Goal: Task Accomplishment & Management: Use online tool/utility

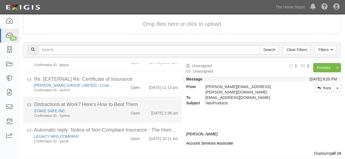
scroll to position [21, 0]
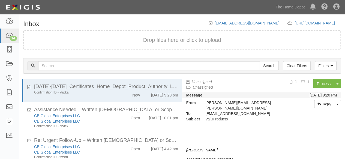
scroll to position [21, 0]
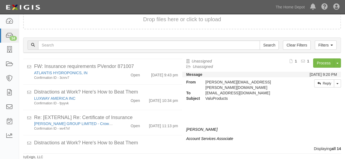
scroll to position [279, 0]
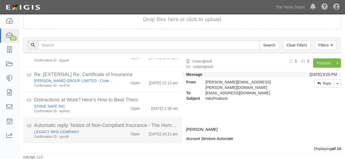
drag, startPoint x: 86, startPoint y: 134, endPoint x: 86, endPoint y: 130, distance: 3.6
click at [86, 135] on div "Confirmation ID - yycct9" at bounding box center [74, 137] width 80 height 5
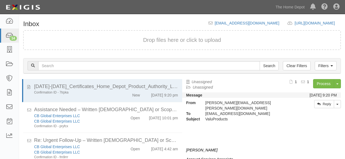
scroll to position [21, 0]
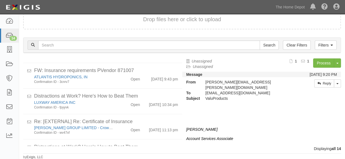
scroll to position [279, 0]
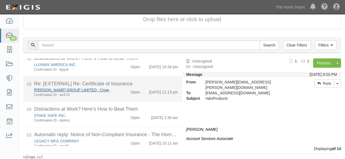
scroll to position [279, 0]
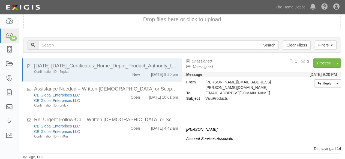
scroll to position [279, 0]
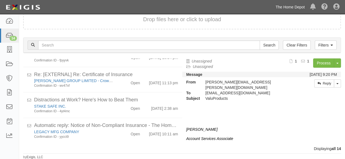
drag, startPoint x: 291, startPoint y: 7, endPoint x: 282, endPoint y: 20, distance: 15.4
click at [291, 8] on link "The Home Depot" at bounding box center [290, 7] width 35 height 11
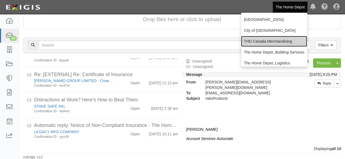
click at [265, 43] on link "THD Canada Merchandising" at bounding box center [274, 41] width 66 height 11
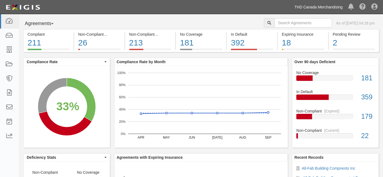
click at [322, 8] on link "THD Canada Merchandising" at bounding box center [319, 7] width 54 height 11
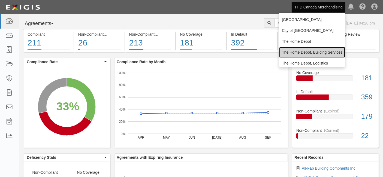
click at [297, 54] on link "The Home Depot, Building Services" at bounding box center [312, 52] width 66 height 11
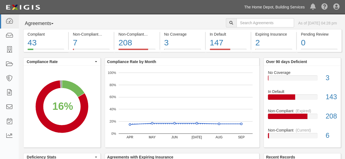
drag, startPoint x: 256, startPoint y: 8, endPoint x: 251, endPoint y: 23, distance: 16.6
click at [256, 8] on link "The Home Depot, Building Services" at bounding box center [274, 7] width 66 height 11
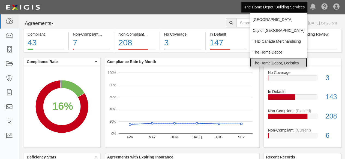
click at [256, 62] on link "The Home Depot, Logistics" at bounding box center [278, 63] width 57 height 11
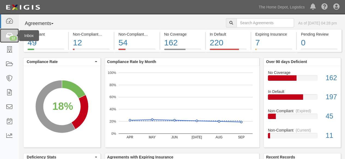
click at [11, 37] on div "12" at bounding box center [13, 38] width 7 height 5
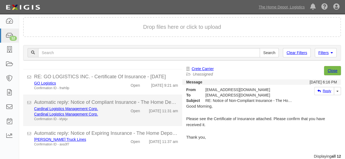
scroll to position [21, 0]
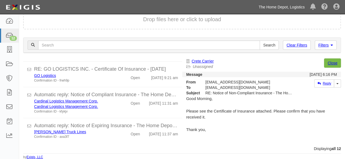
click at [292, 8] on link "The Home Depot, Logistics" at bounding box center [282, 7] width 52 height 11
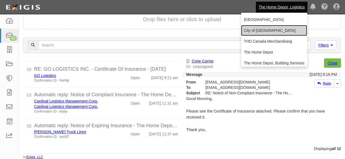
click at [256, 28] on link "City of [GEOGRAPHIC_DATA]" at bounding box center [274, 30] width 66 height 11
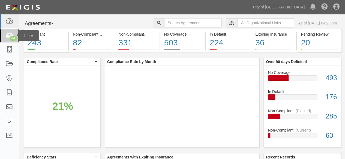
click at [12, 37] on div "64" at bounding box center [13, 38] width 7 height 5
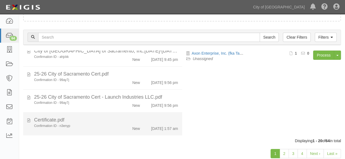
scroll to position [42, 0]
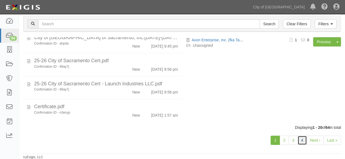
click at [303, 142] on link "4" at bounding box center [301, 140] width 9 height 9
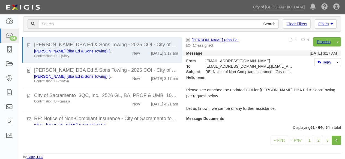
drag, startPoint x: 118, startPoint y: 54, endPoint x: 222, endPoint y: 47, distance: 104.9
click at [119, 54] on div "New" at bounding box center [131, 53] width 25 height 8
click at [319, 41] on link "Process" at bounding box center [323, 41] width 21 height 9
click at [294, 7] on link "City of [GEOGRAPHIC_DATA]" at bounding box center [278, 7] width 57 height 11
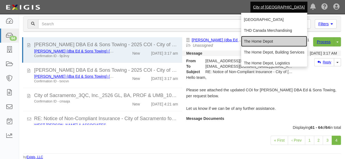
click at [253, 42] on link "The Home Depot" at bounding box center [274, 41] width 66 height 11
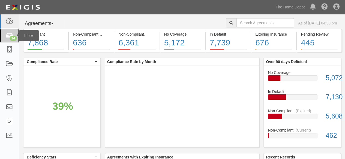
click at [11, 35] on icon at bounding box center [9, 36] width 8 height 6
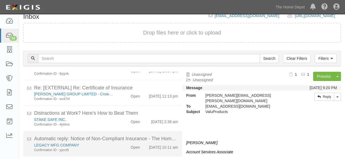
scroll to position [21, 0]
